Goal: Find specific page/section: Find specific page/section

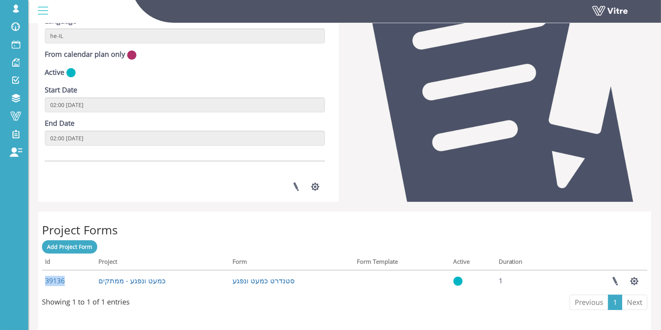
scroll to position [120, 0]
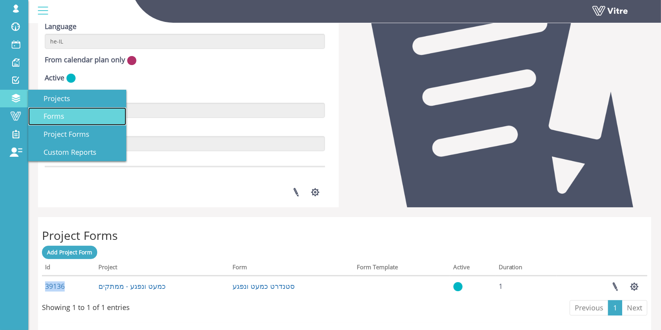
click at [63, 116] on span "Forms" at bounding box center [49, 115] width 30 height 9
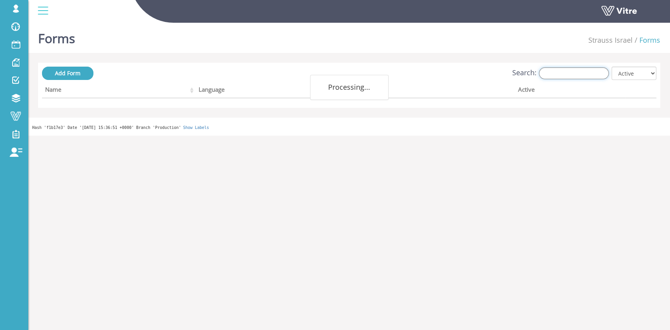
click at [602, 75] on input "Search:" at bounding box center [574, 73] width 70 height 12
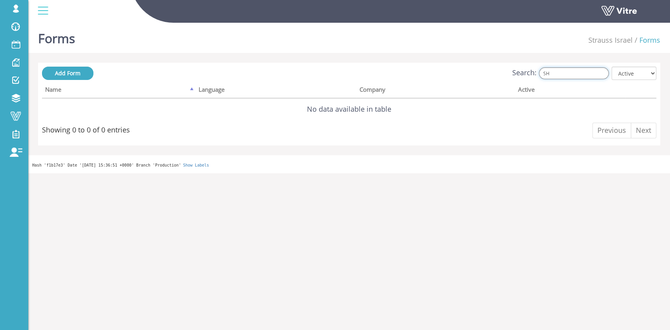
type input "S"
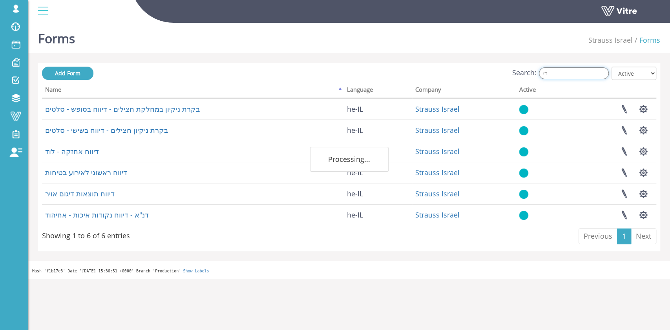
type input "ד"
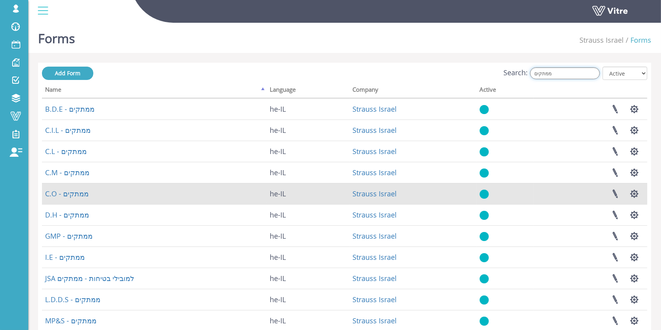
scroll to position [139, 0]
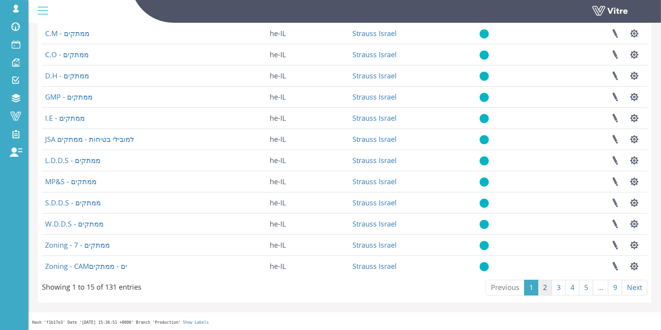
type input "ממתקים"
click at [541, 289] on link "2" at bounding box center [545, 288] width 14 height 16
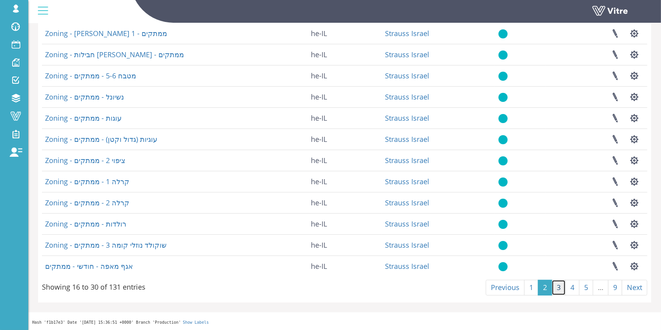
click at [561, 290] on link "3" at bounding box center [559, 288] width 14 height 16
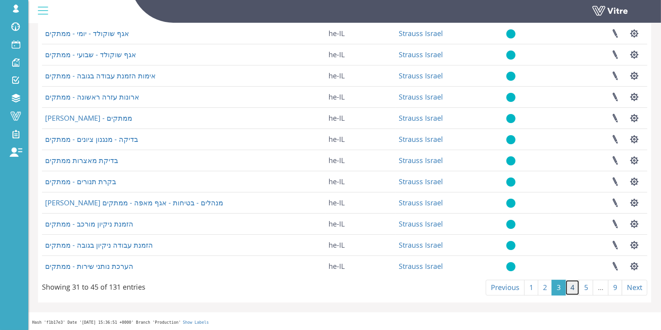
click at [577, 288] on link "4" at bounding box center [573, 288] width 14 height 16
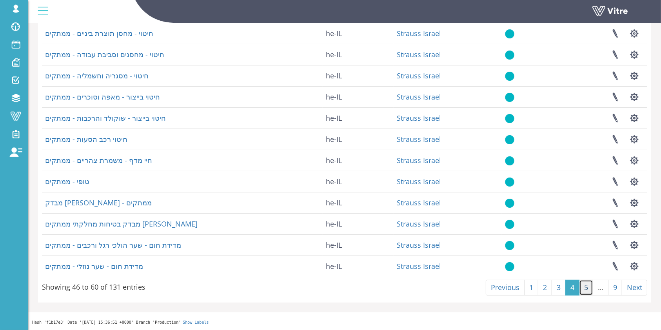
click at [590, 288] on link "5" at bounding box center [586, 288] width 14 height 16
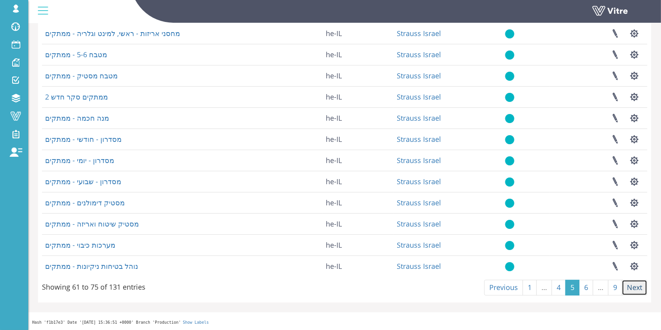
click at [637, 293] on link "Next" at bounding box center [634, 288] width 25 height 16
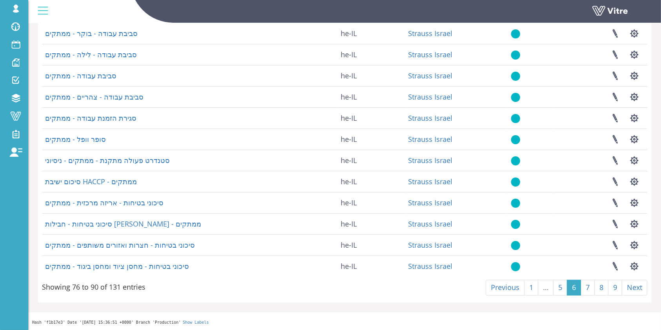
click at [637, 293] on link "Next" at bounding box center [634, 288] width 25 height 16
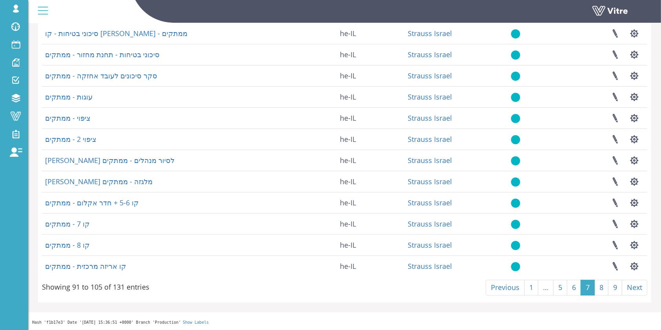
click at [637, 293] on link "Next" at bounding box center [634, 288] width 25 height 16
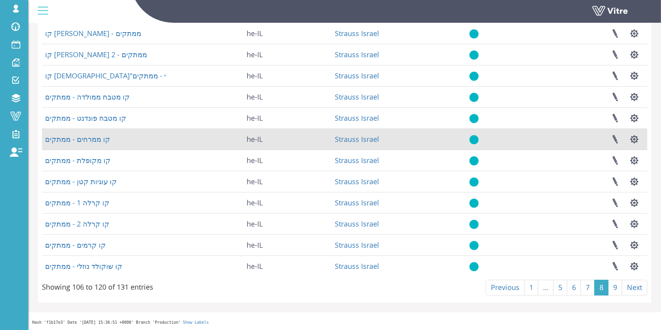
scroll to position [0, 0]
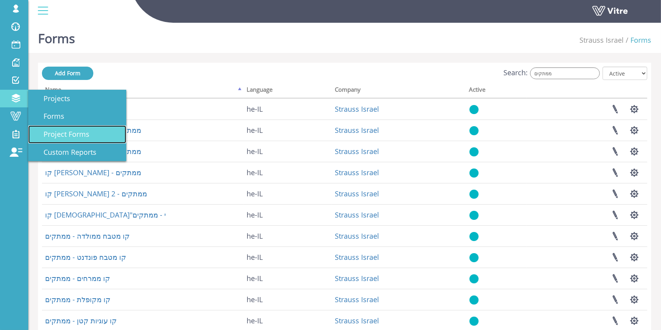
click at [70, 136] on span "Project Forms" at bounding box center [61, 133] width 55 height 9
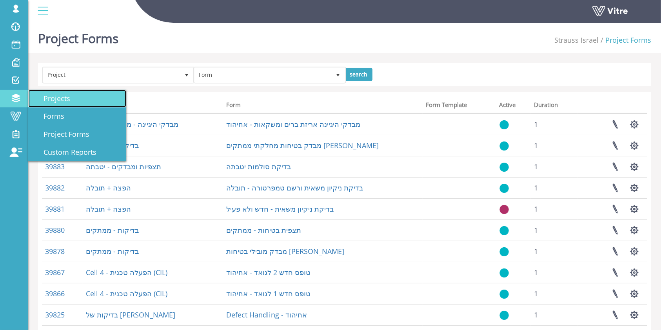
click at [69, 103] on link "Projects" at bounding box center [77, 99] width 98 height 18
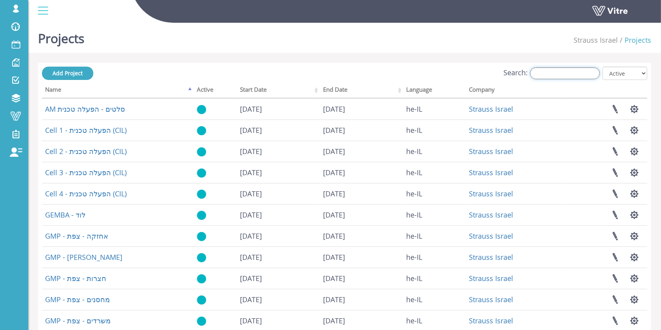
click at [566, 70] on input "Search:" at bounding box center [565, 73] width 70 height 12
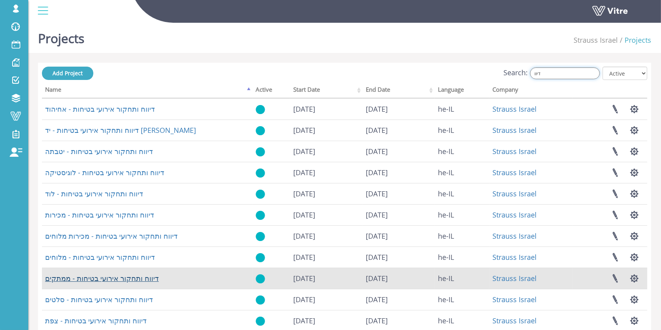
type input "דיוו"
click at [138, 281] on link "דיווח ותחקור אירועי בטיחות - ממתקים" at bounding box center [102, 278] width 114 height 9
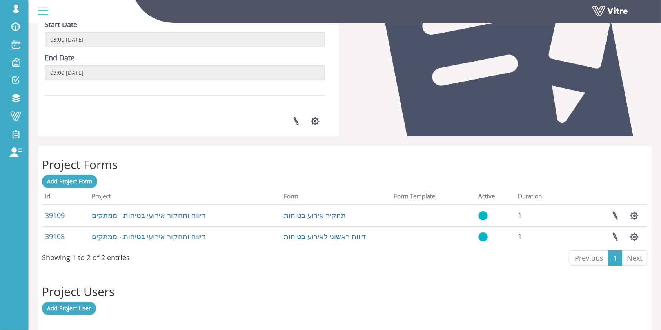
scroll to position [238, 0]
